Goal: Task Accomplishment & Management: Complete application form

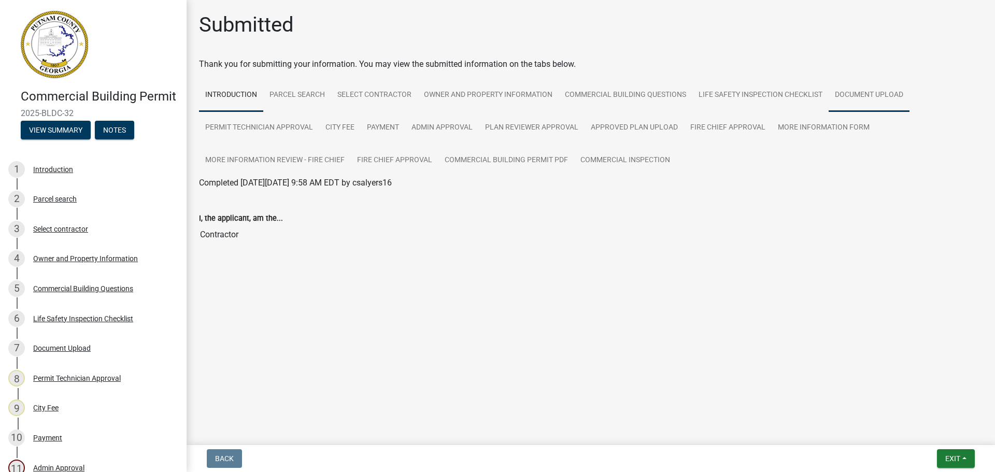
click at [844, 96] on link "Document Upload" at bounding box center [868, 95] width 81 height 33
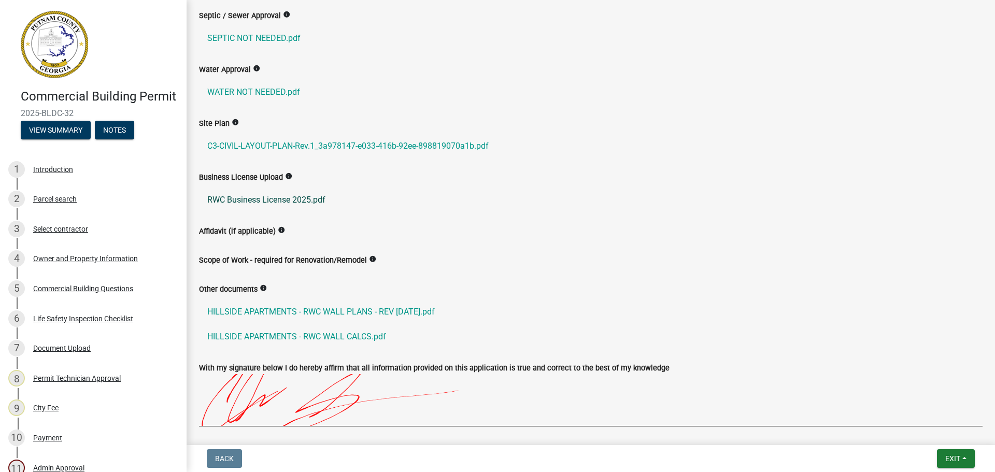
scroll to position [414, 0]
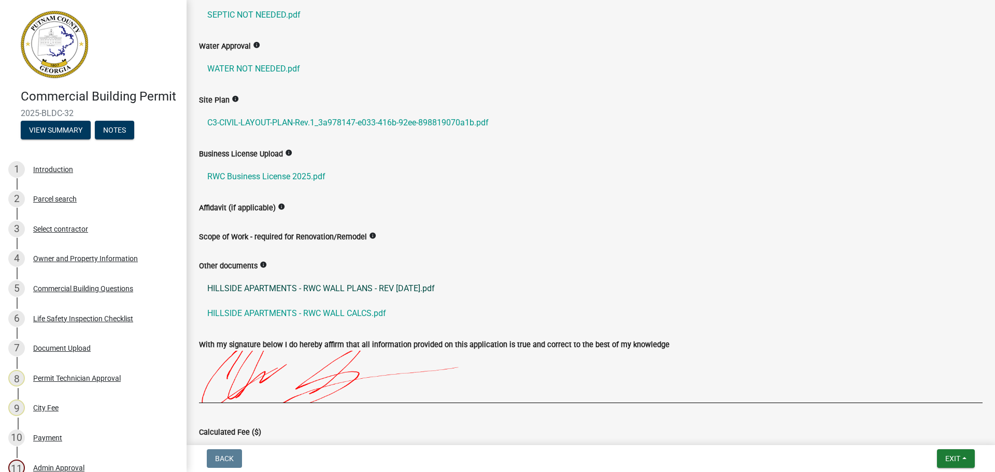
click at [387, 290] on link "HILLSIDE APARTMENTS - RWC WALL PLANS - REV 2-3-25.pdf" at bounding box center [590, 288] width 783 height 25
click at [322, 308] on link "HILLSIDE APARTMENTS - RWC WALL CALCS.pdf" at bounding box center [590, 313] width 783 height 25
click at [366, 122] on link "C3-CIVIL-LAYOUT-PLAN-Rev.1_3a978147-e033-416b-92ee-898819070a1b.pdf" at bounding box center [590, 122] width 783 height 25
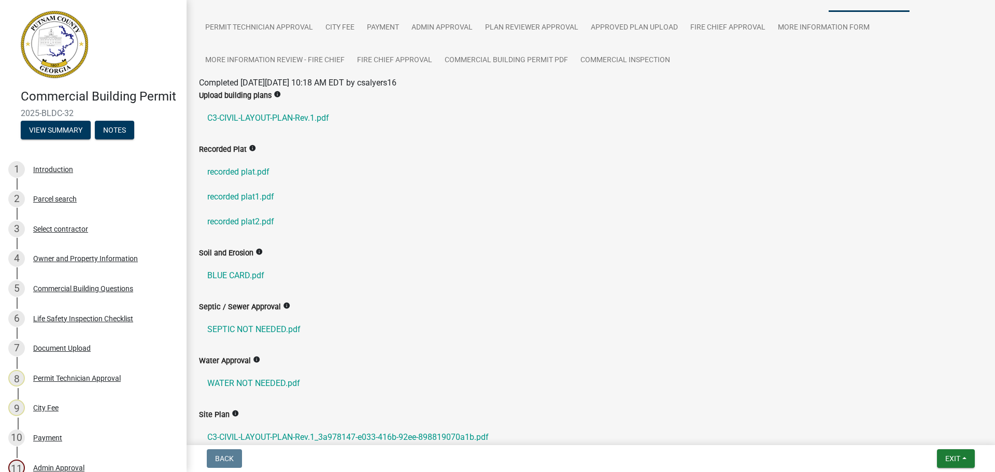
scroll to position [52, 0]
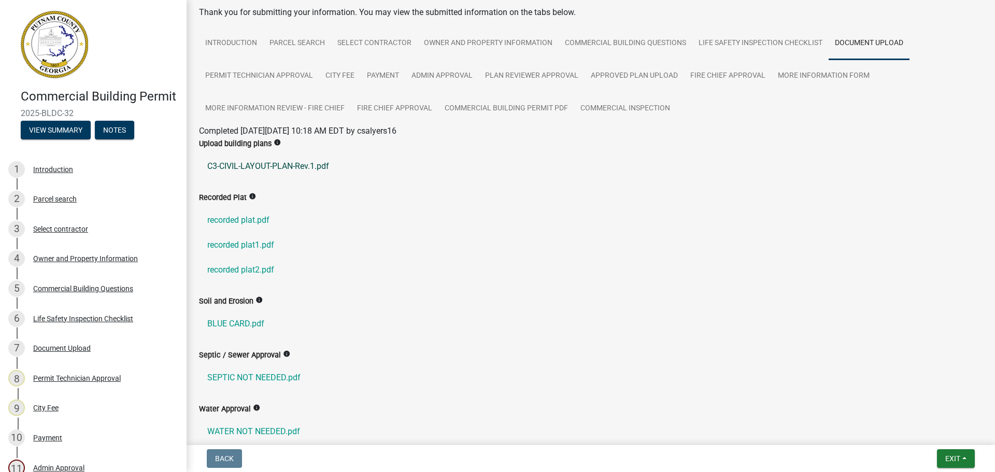
click at [251, 170] on link "C3-CIVIL-LAYOUT-PLAN-Rev.1.pdf" at bounding box center [590, 166] width 783 height 25
click at [248, 221] on link "recorded plat.pdf" at bounding box center [590, 220] width 783 height 25
click at [230, 245] on link "recorded plat1.pdf" at bounding box center [590, 245] width 783 height 25
click at [256, 269] on link "recorded plat2.pdf" at bounding box center [590, 269] width 783 height 25
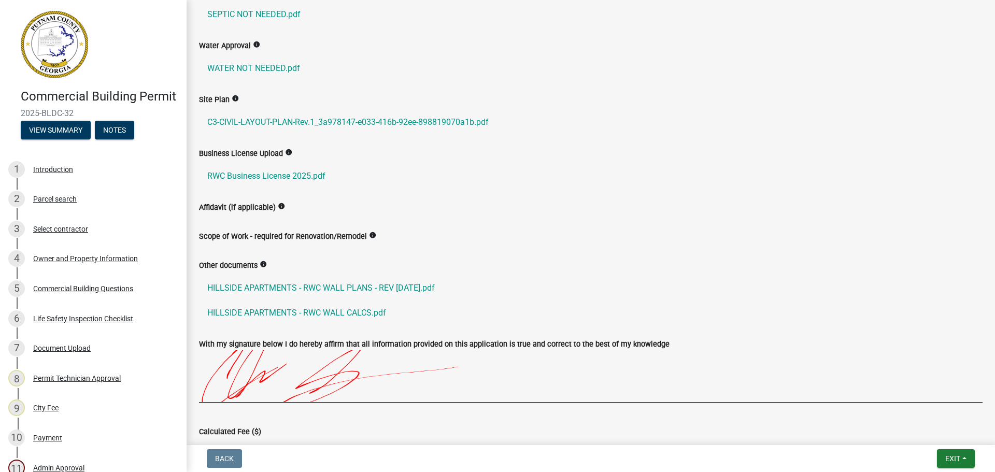
scroll to position [502, 0]
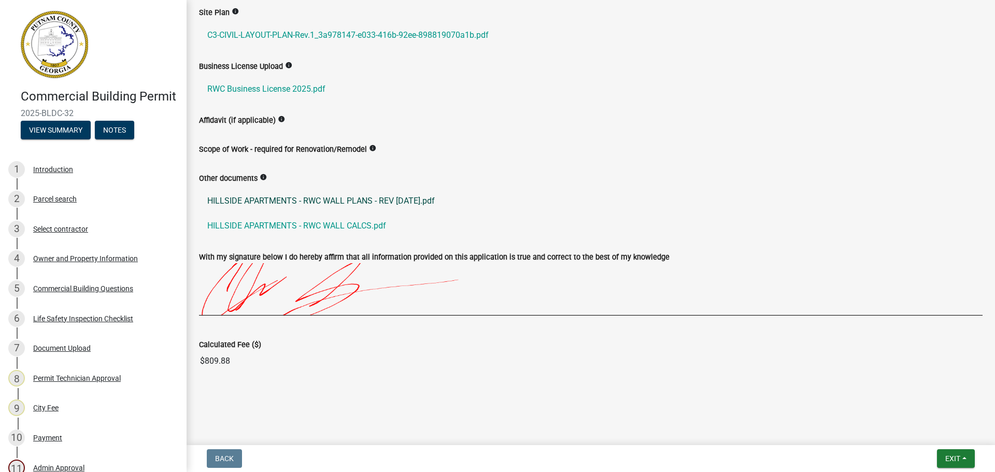
click at [417, 203] on link "HILLSIDE APARTMENTS - RWC WALL PLANS - REV 2-3-25.pdf" at bounding box center [590, 201] width 783 height 25
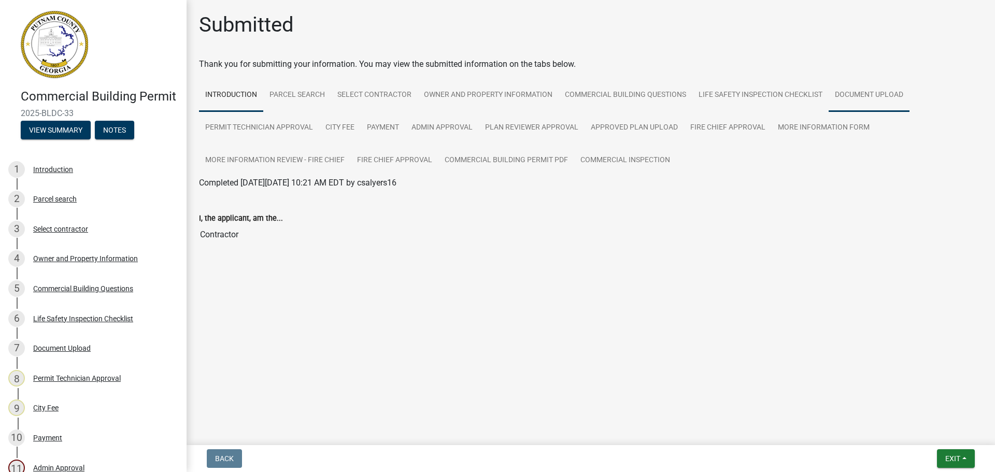
click at [849, 96] on link "Document Upload" at bounding box center [868, 95] width 81 height 33
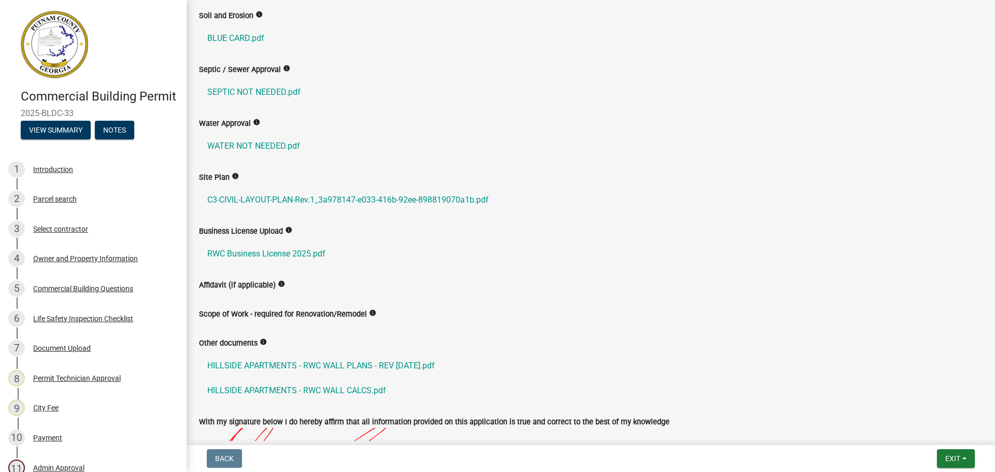
scroll to position [414, 0]
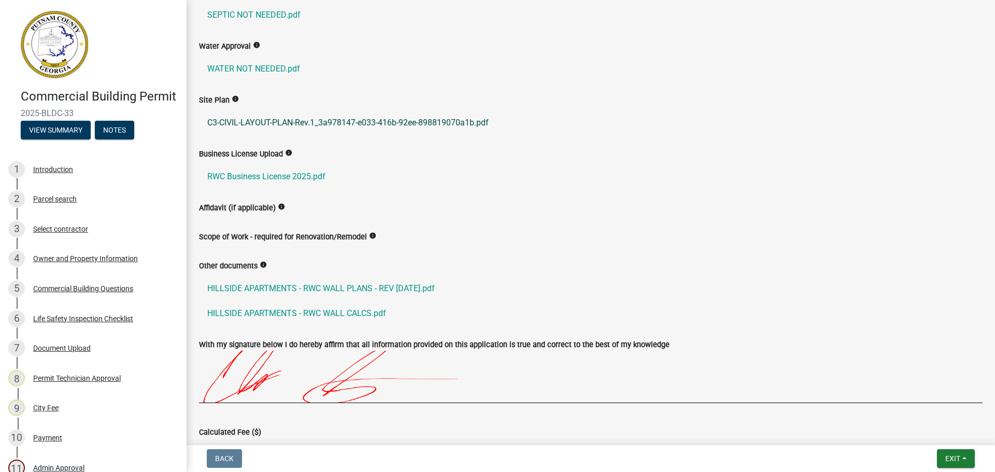
click at [401, 123] on link "C3-CIVIL-LAYOUT-PLAN-Rev.1_3a978147-e033-416b-92ee-898819070a1b.pdf" at bounding box center [590, 122] width 783 height 25
click at [323, 289] on link "HILLSIDE APARTMENTS - RWC WALL PLANS - REV [DATE].pdf" at bounding box center [590, 288] width 783 height 25
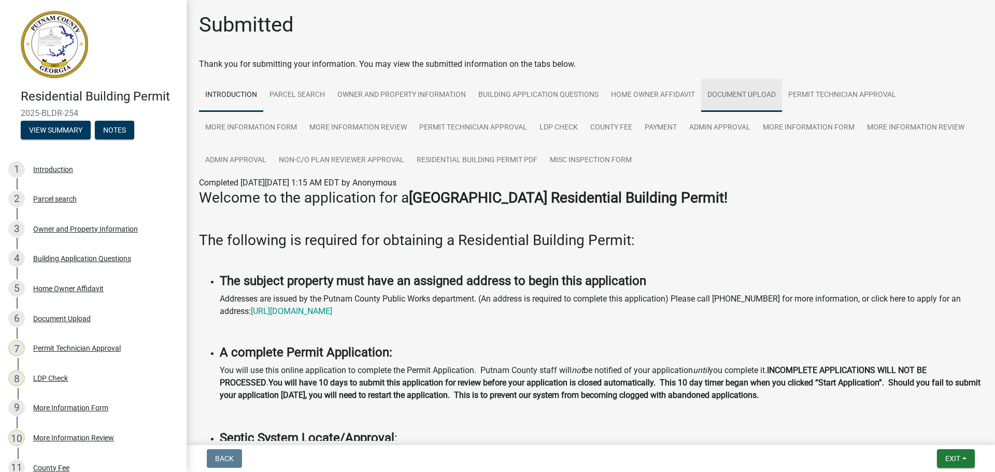
click at [750, 95] on link "Document Upload" at bounding box center [741, 95] width 81 height 33
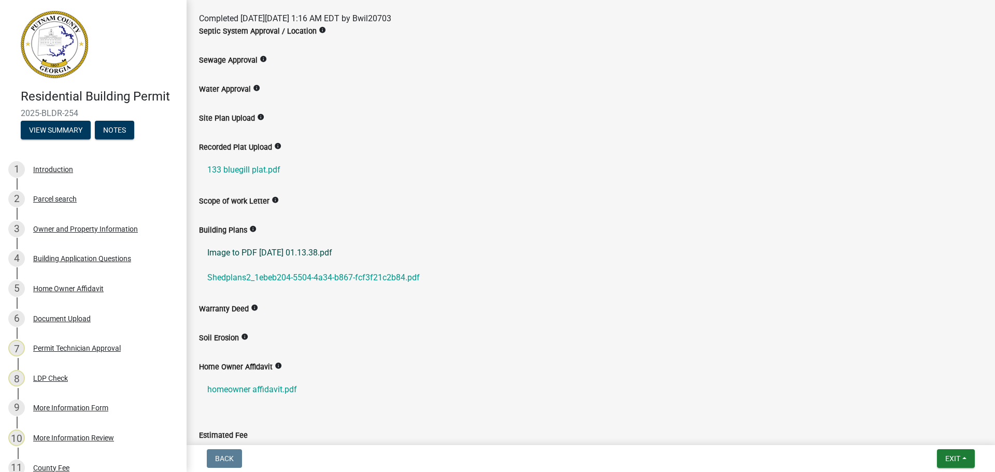
scroll to position [255, 0]
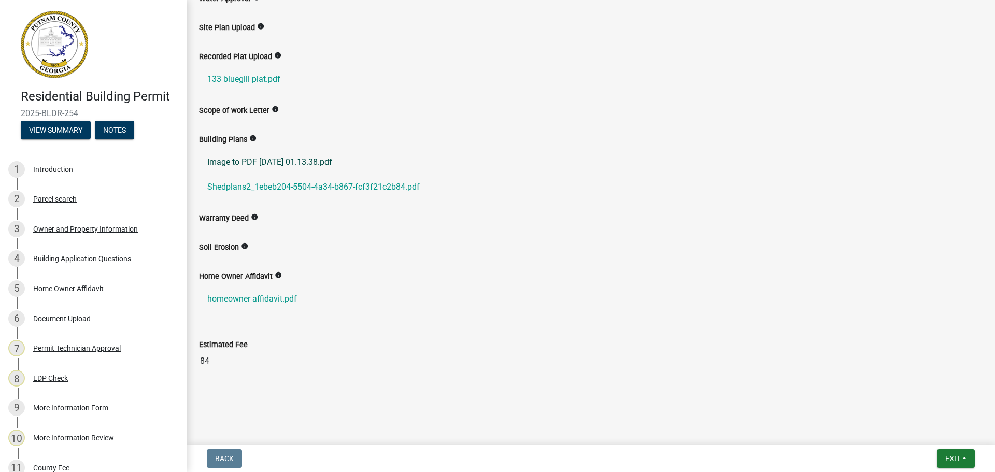
click at [314, 161] on link "Image to PDF 20250826 01.13.38.pdf" at bounding box center [590, 162] width 783 height 25
click at [304, 184] on link "Shedplans2_1ebeb204-5504-4a34-b867-fcf3f21c2b84.pdf" at bounding box center [590, 187] width 783 height 25
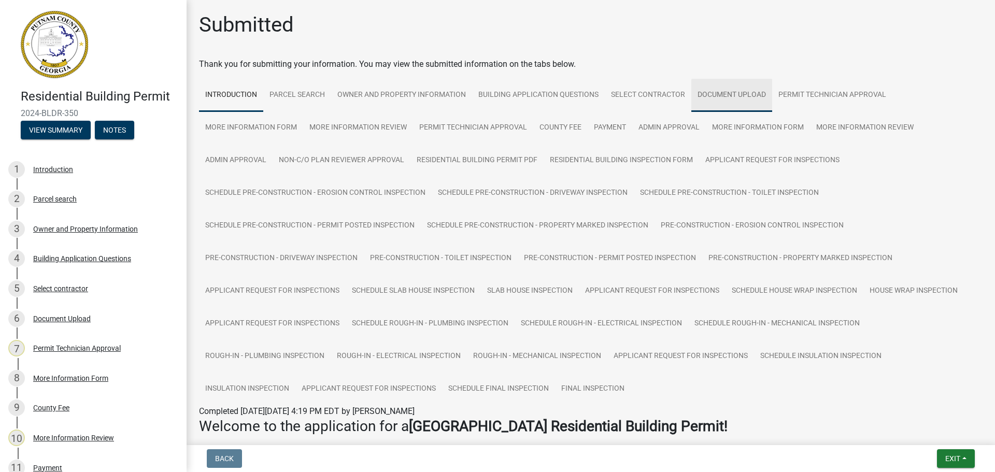
click at [742, 87] on link "Document Upload" at bounding box center [731, 95] width 81 height 33
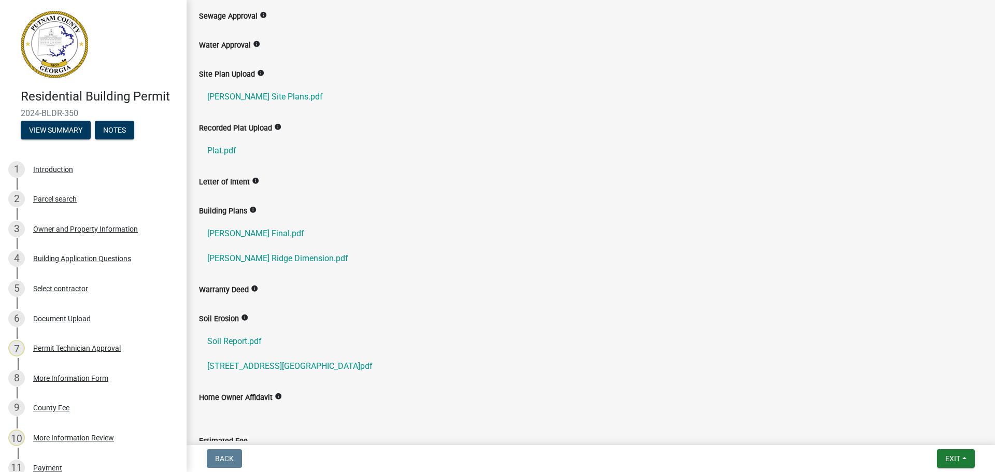
scroll to position [466, 0]
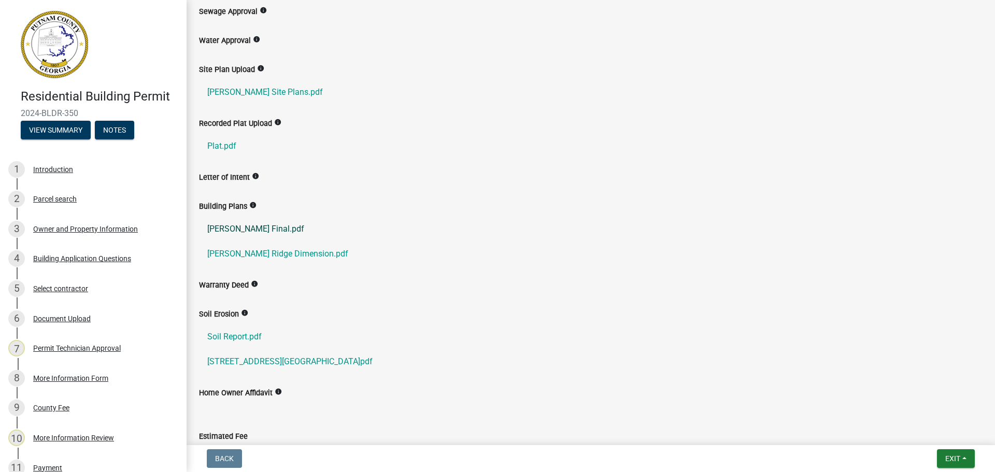
click at [248, 232] on link "Marbut Final.pdf" at bounding box center [590, 229] width 783 height 25
click at [282, 254] on link "Marbut Ridge Dimension.pdf" at bounding box center [590, 253] width 783 height 25
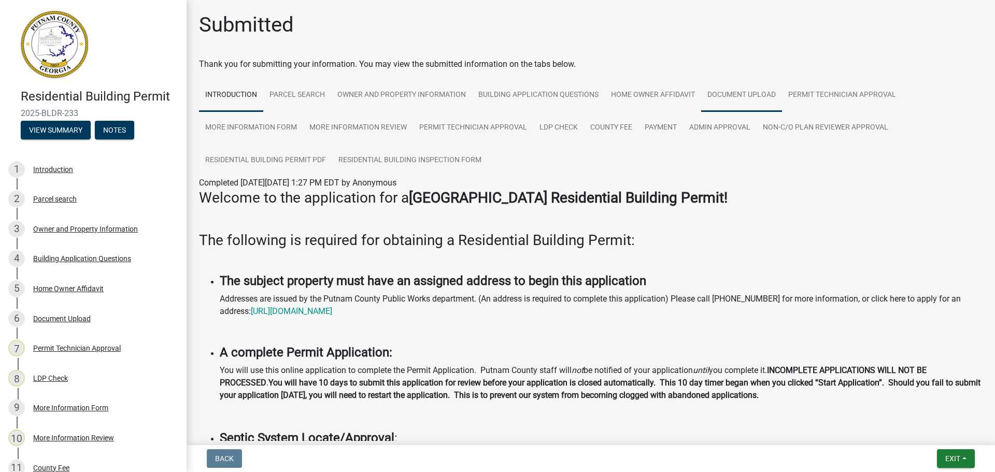
click at [740, 95] on link "Document Upload" at bounding box center [741, 95] width 81 height 33
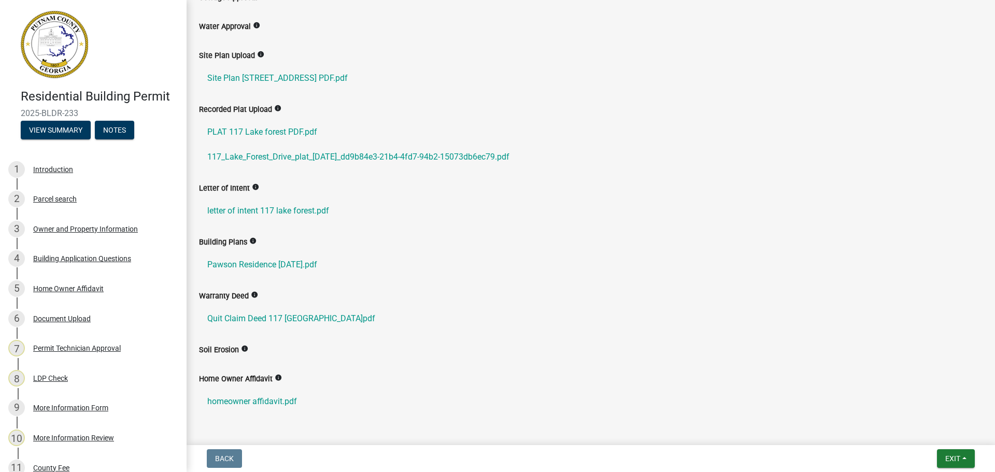
scroll to position [259, 0]
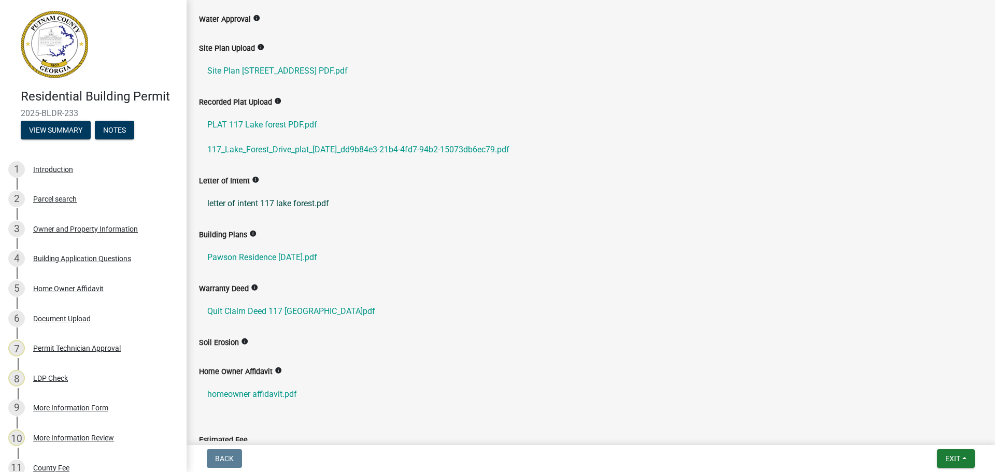
click at [273, 201] on link "letter of intent 117 lake forest.pdf" at bounding box center [590, 203] width 783 height 25
click at [302, 256] on link "Pawson Residence 15 July 2025.pdf" at bounding box center [590, 257] width 783 height 25
click at [294, 146] on link "117_Lake_Forest_Drive_plat_7-31-2025_dd9b84e3-21b4-4fd7-94b2-15073db6ec79.pdf" at bounding box center [590, 149] width 783 height 25
